Goal: Transaction & Acquisition: Subscribe to service/newsletter

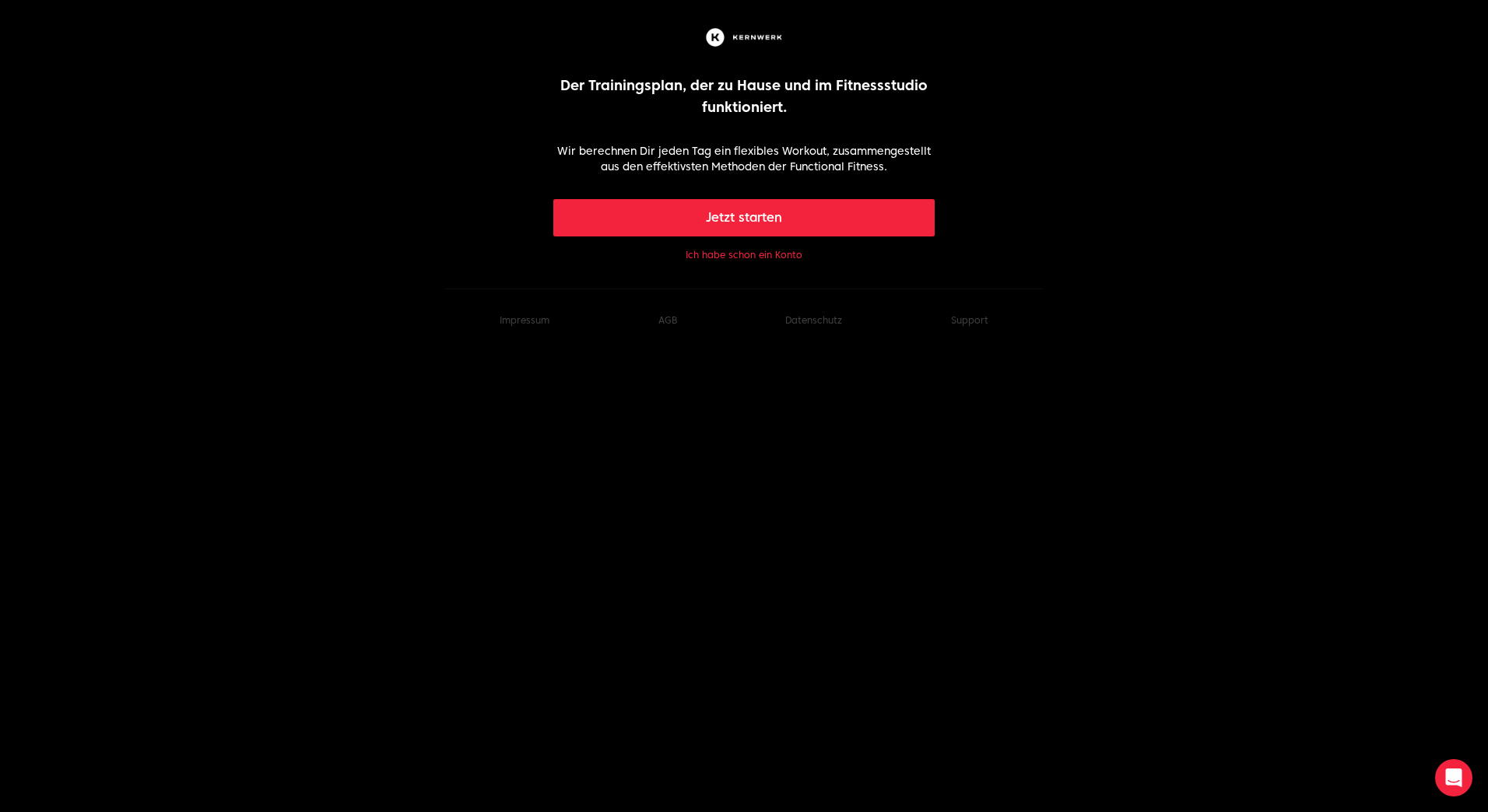
click at [746, 219] on button "Jetzt starten" at bounding box center [744, 218] width 382 height 37
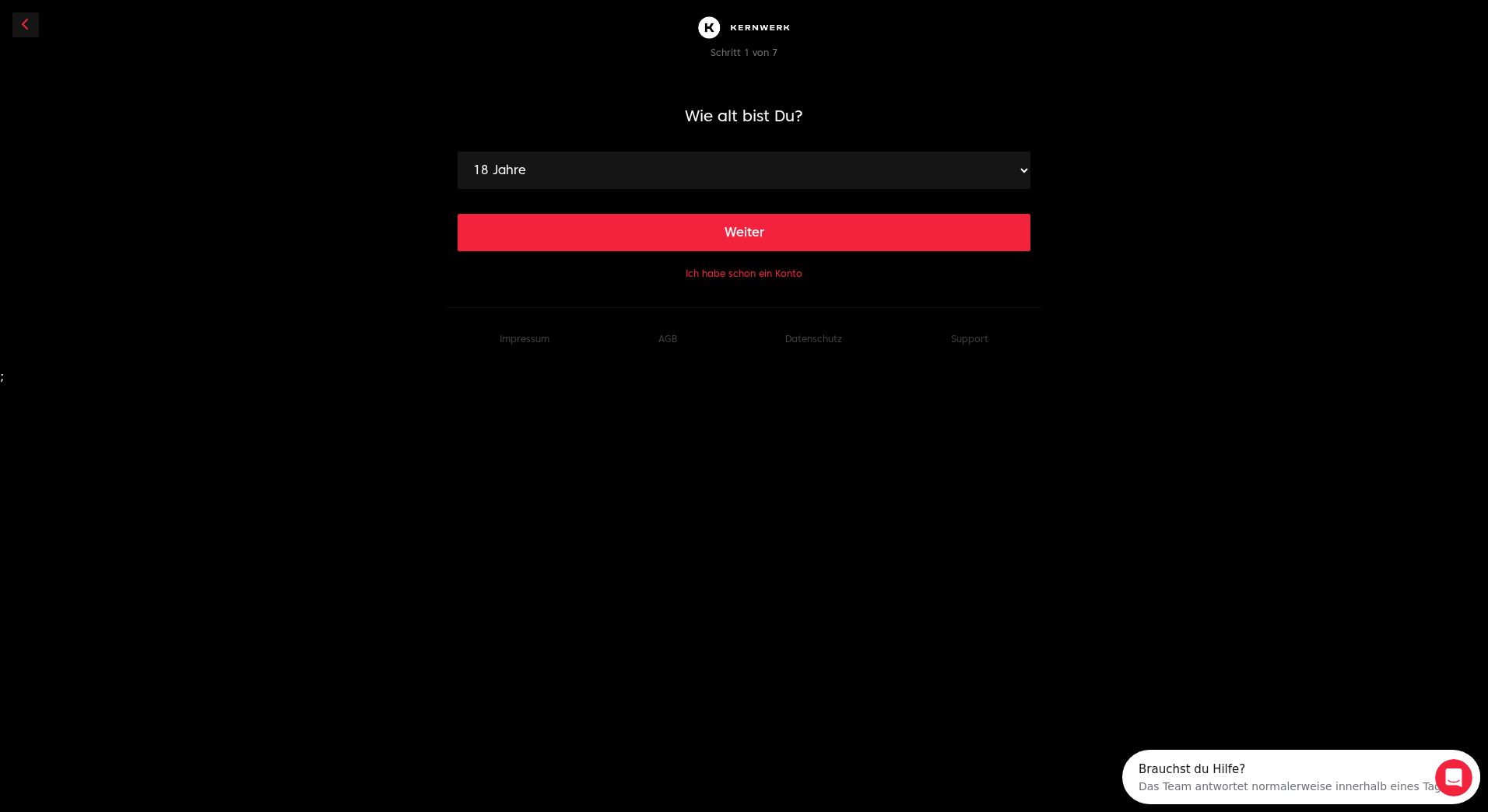
click at [758, 272] on button "Ich habe schon ein Konto" at bounding box center [744, 273] width 116 height 13
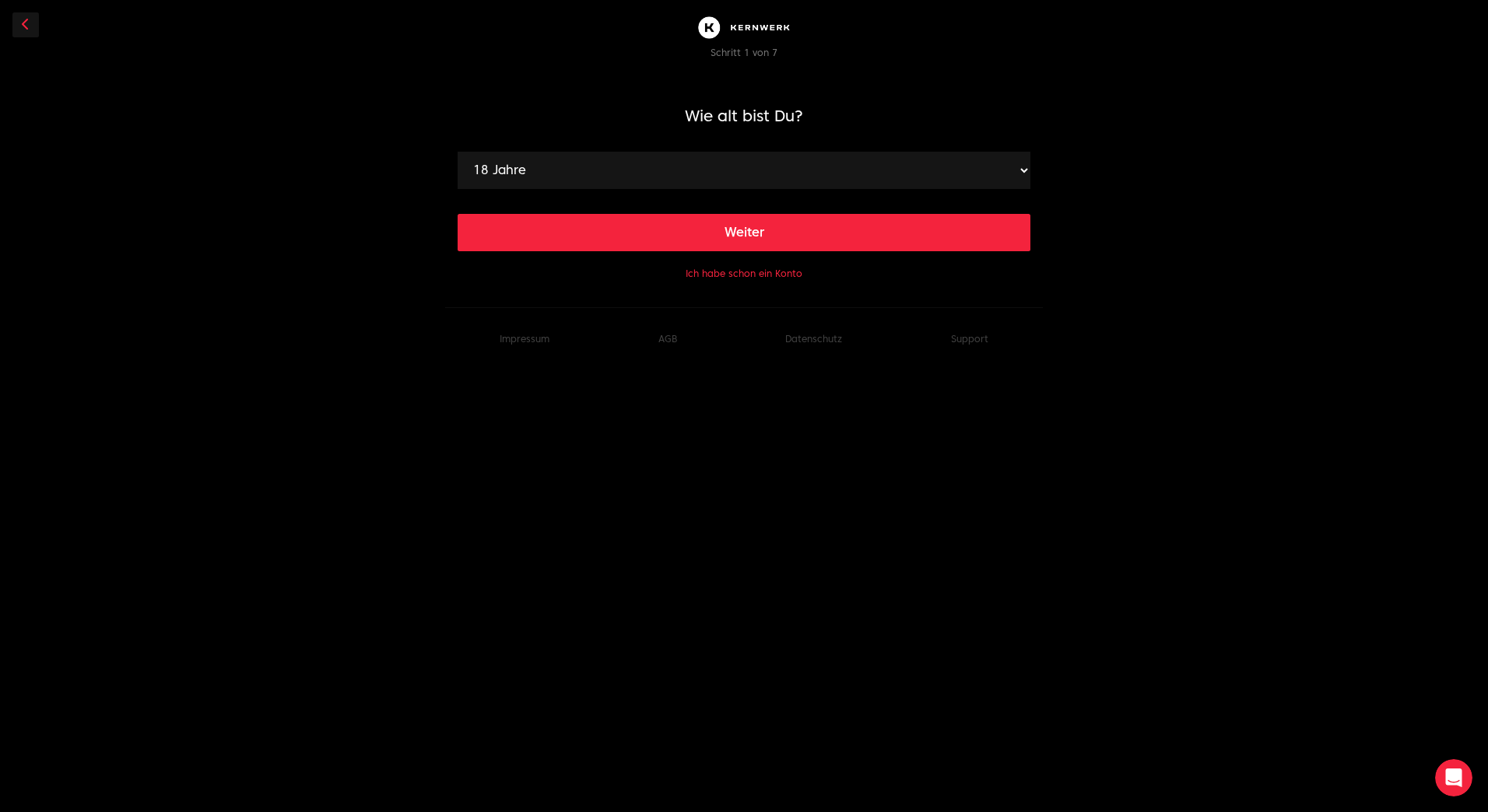
click at [754, 277] on button "Ich habe schon ein Konto" at bounding box center [744, 273] width 116 height 13
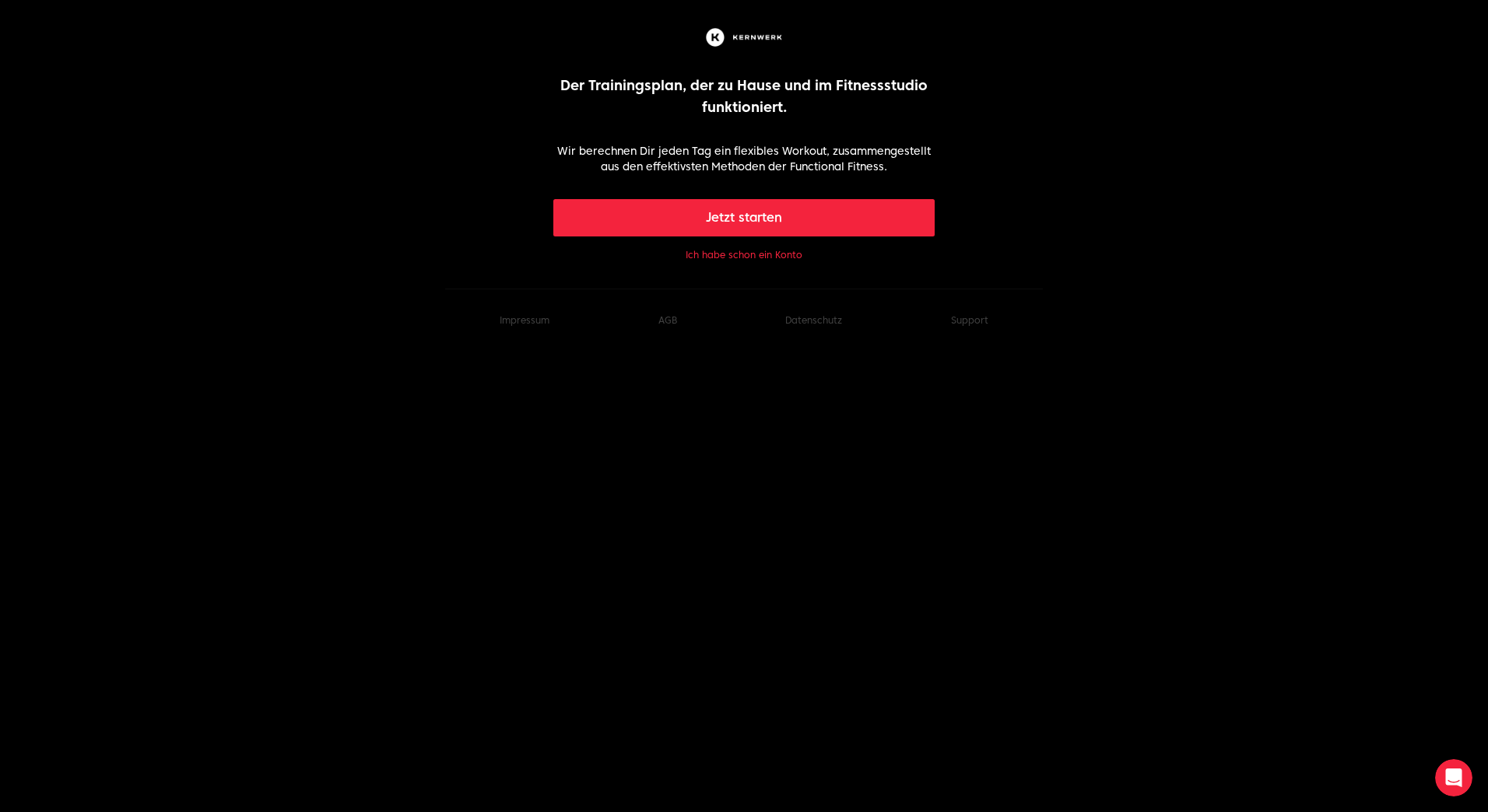
click at [724, 254] on button "Ich habe schon ein Konto" at bounding box center [744, 255] width 116 height 13
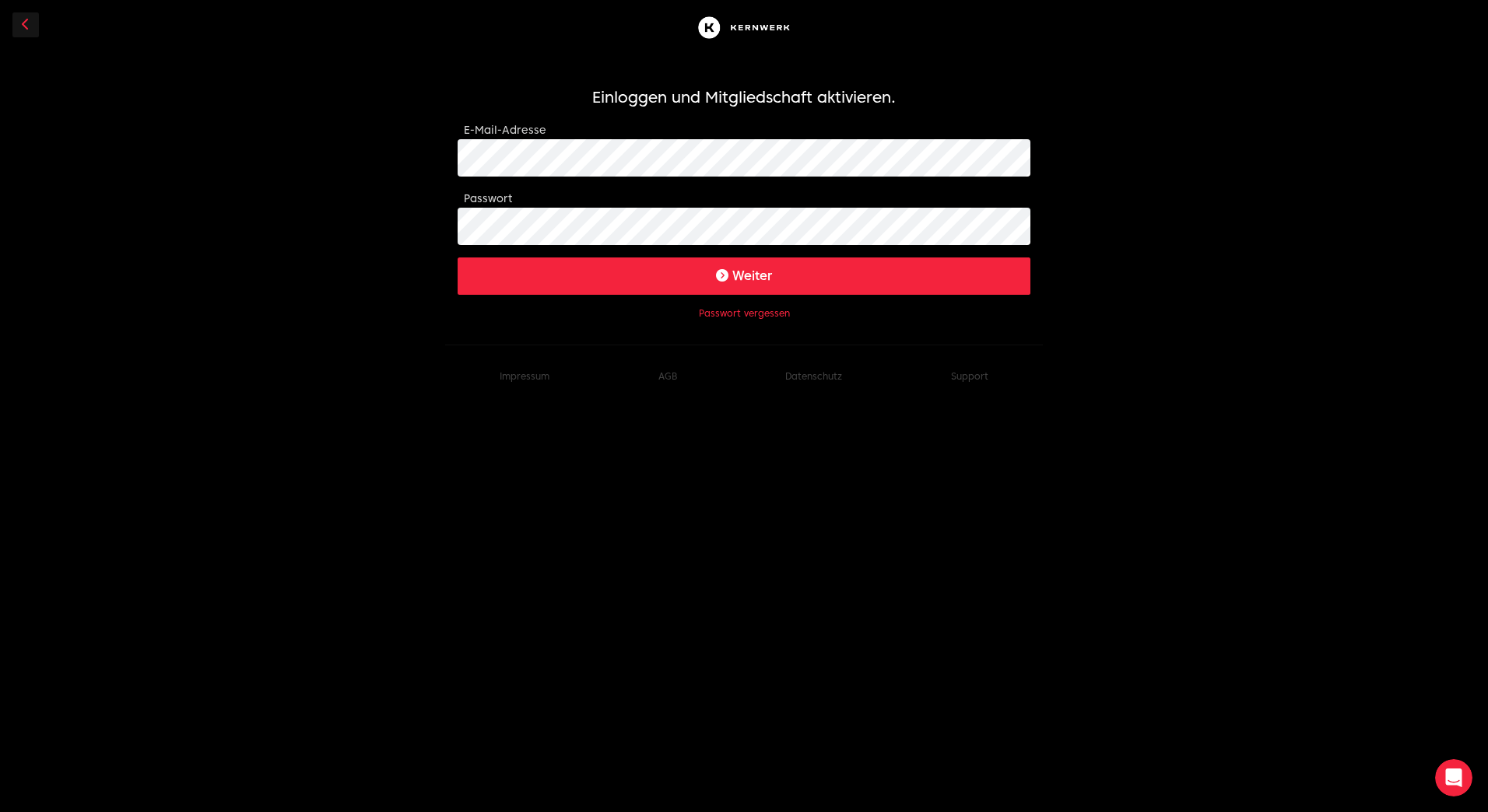
click at [771, 278] on button "Weiter" at bounding box center [744, 276] width 572 height 37
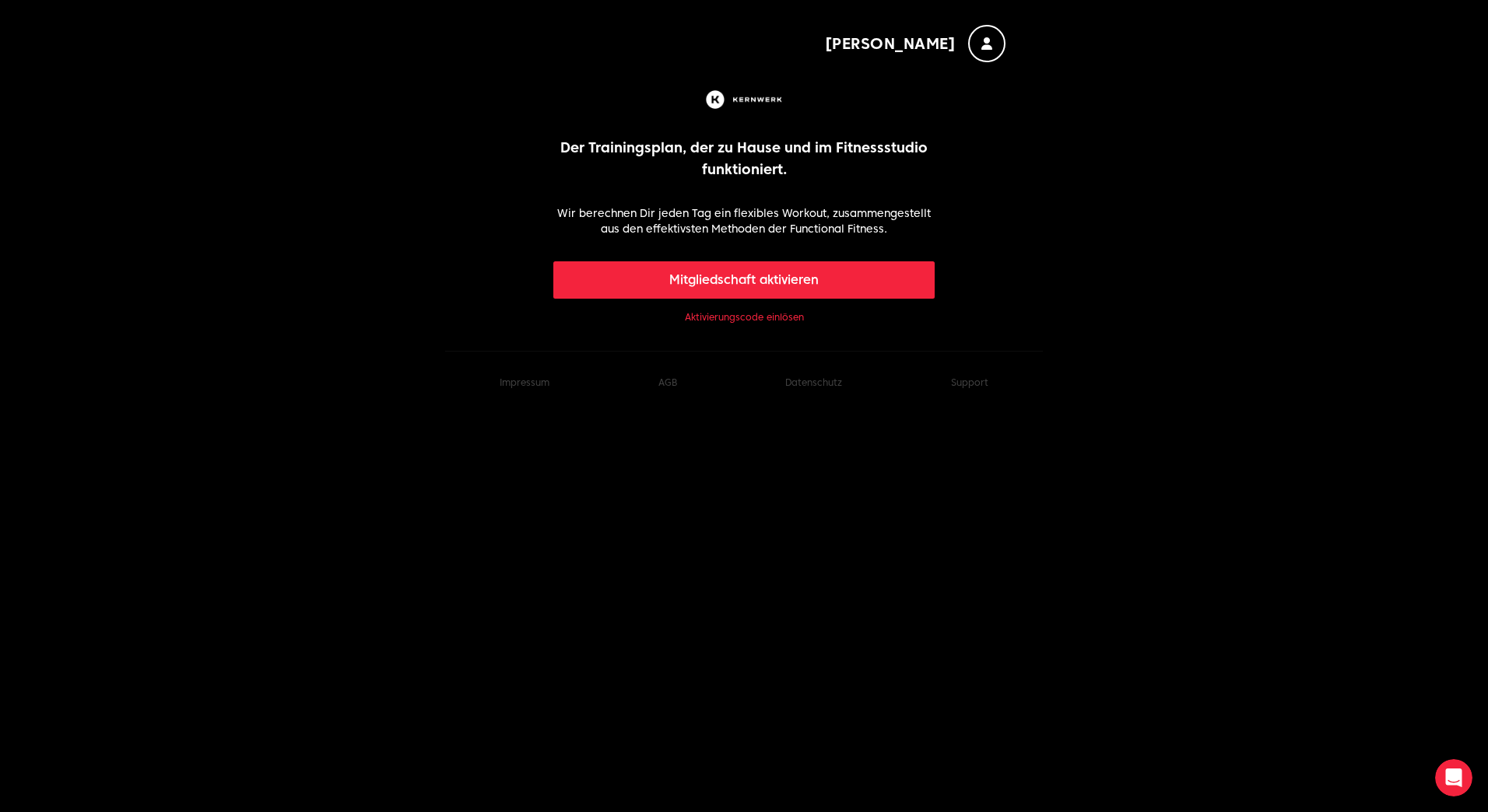
click at [713, 318] on link "Aktivierungscode einlösen" at bounding box center [744, 317] width 119 height 13
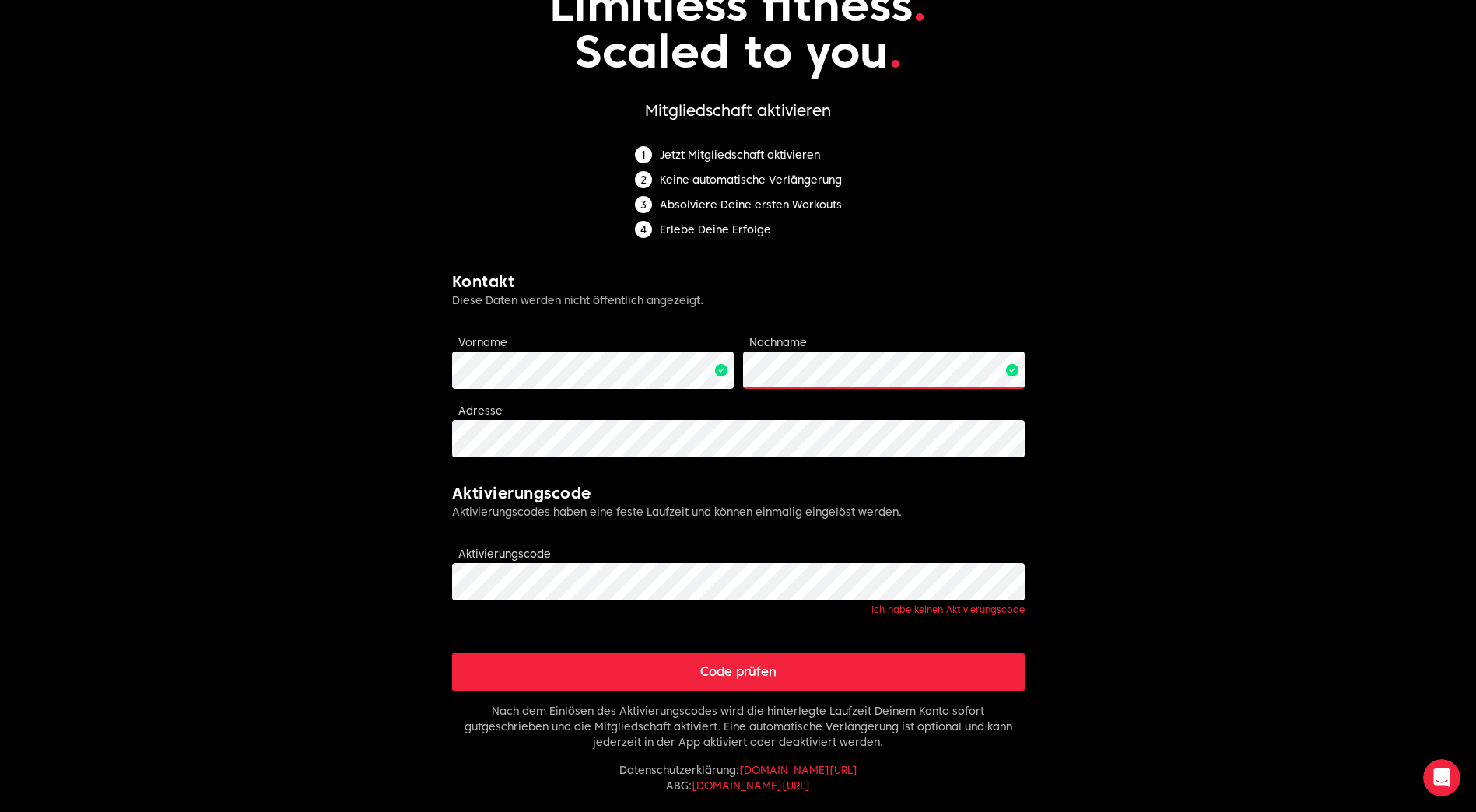
scroll to position [156, 0]
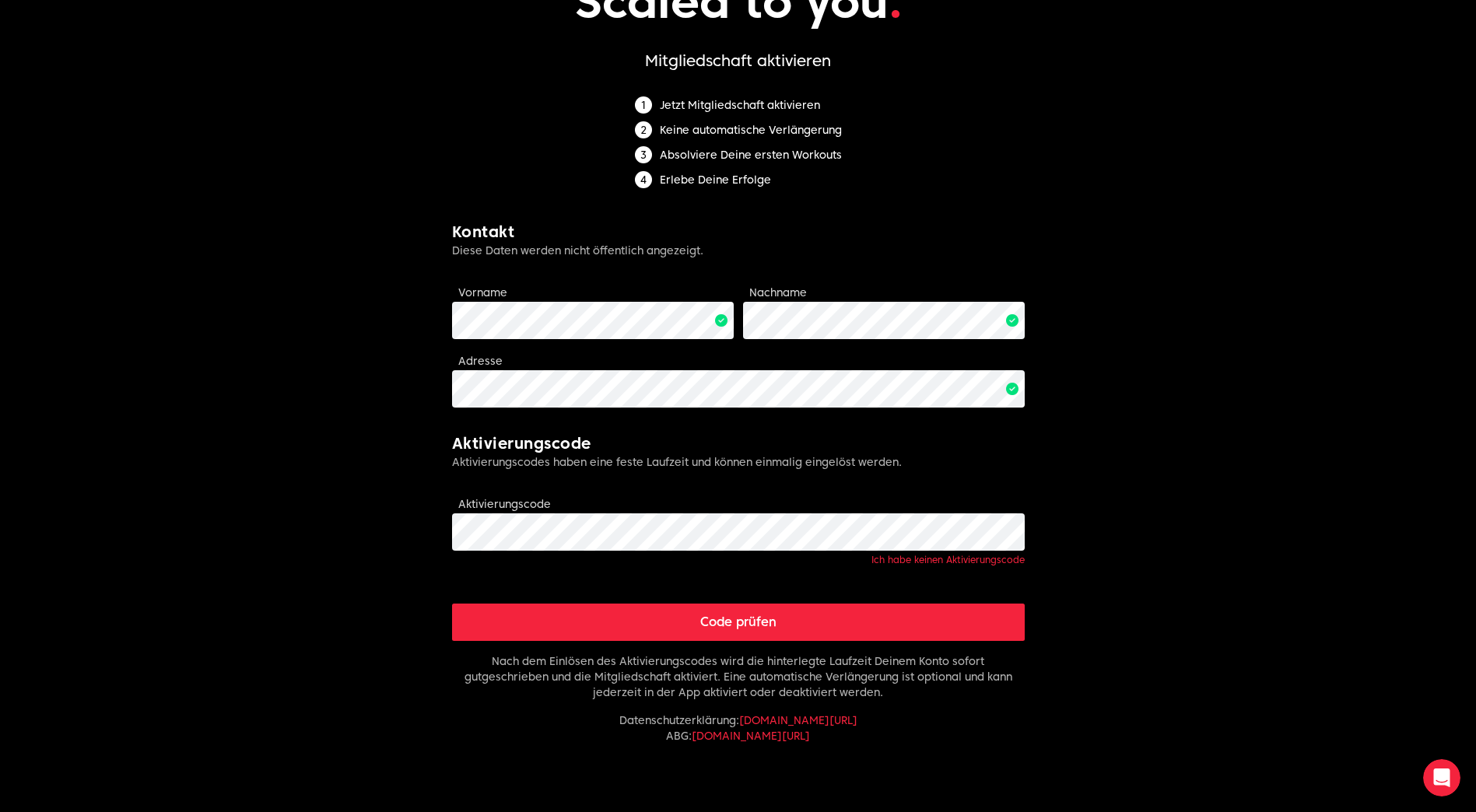
click at [743, 621] on button "Code prüfen" at bounding box center [738, 623] width 572 height 37
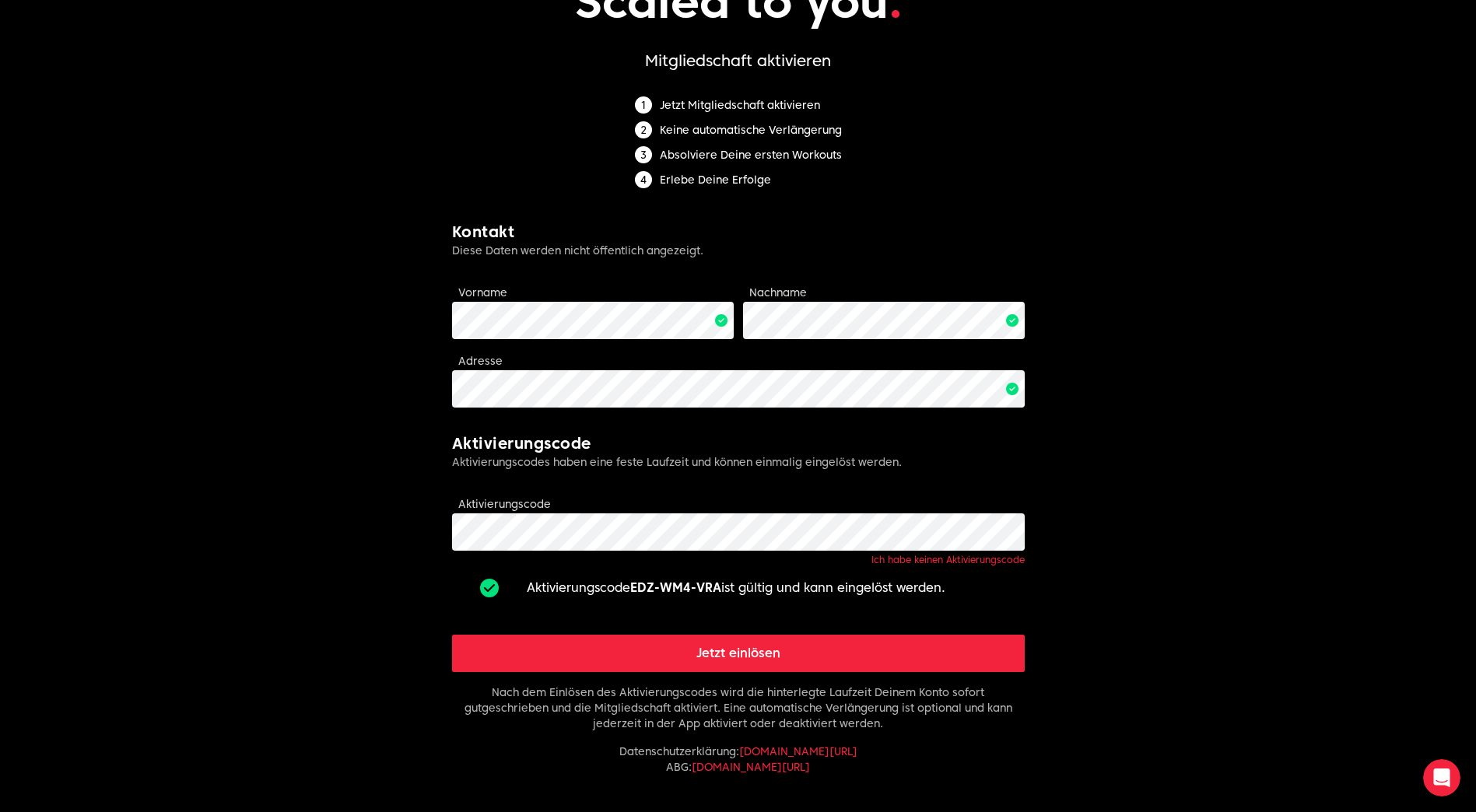
click at [762, 655] on button "Jetzt einlösen" at bounding box center [738, 653] width 572 height 37
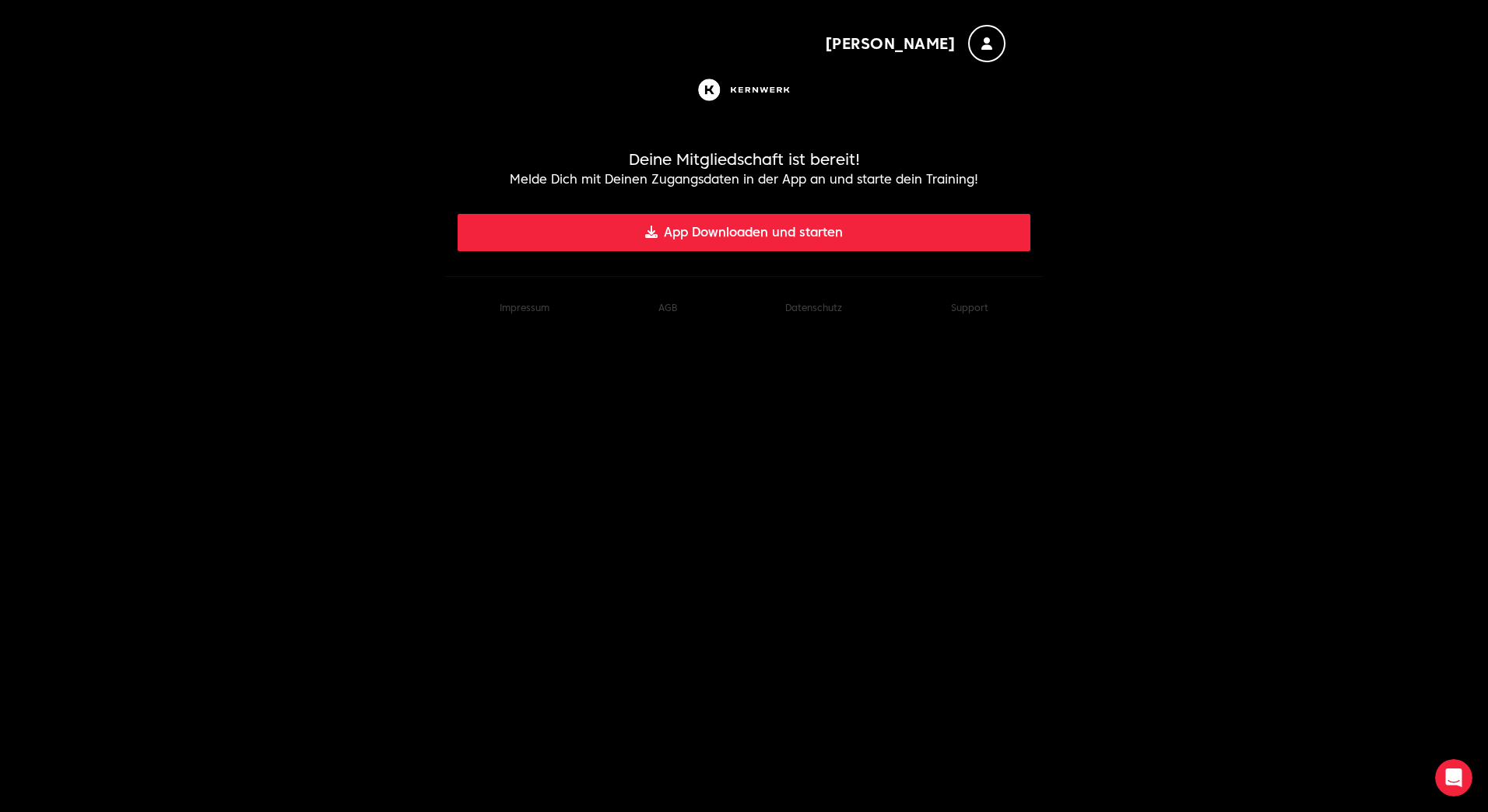
click at [595, 339] on html "[PERSON_NAME] Mitgliedschaft ist bereit! Melde Dich mit Deinen Zugangsdaten in …" at bounding box center [744, 170] width 1488 height 339
click at [817, 230] on button "App Downloaden und starten" at bounding box center [744, 233] width 572 height 37
